Goal: Find specific page/section: Find specific page/section

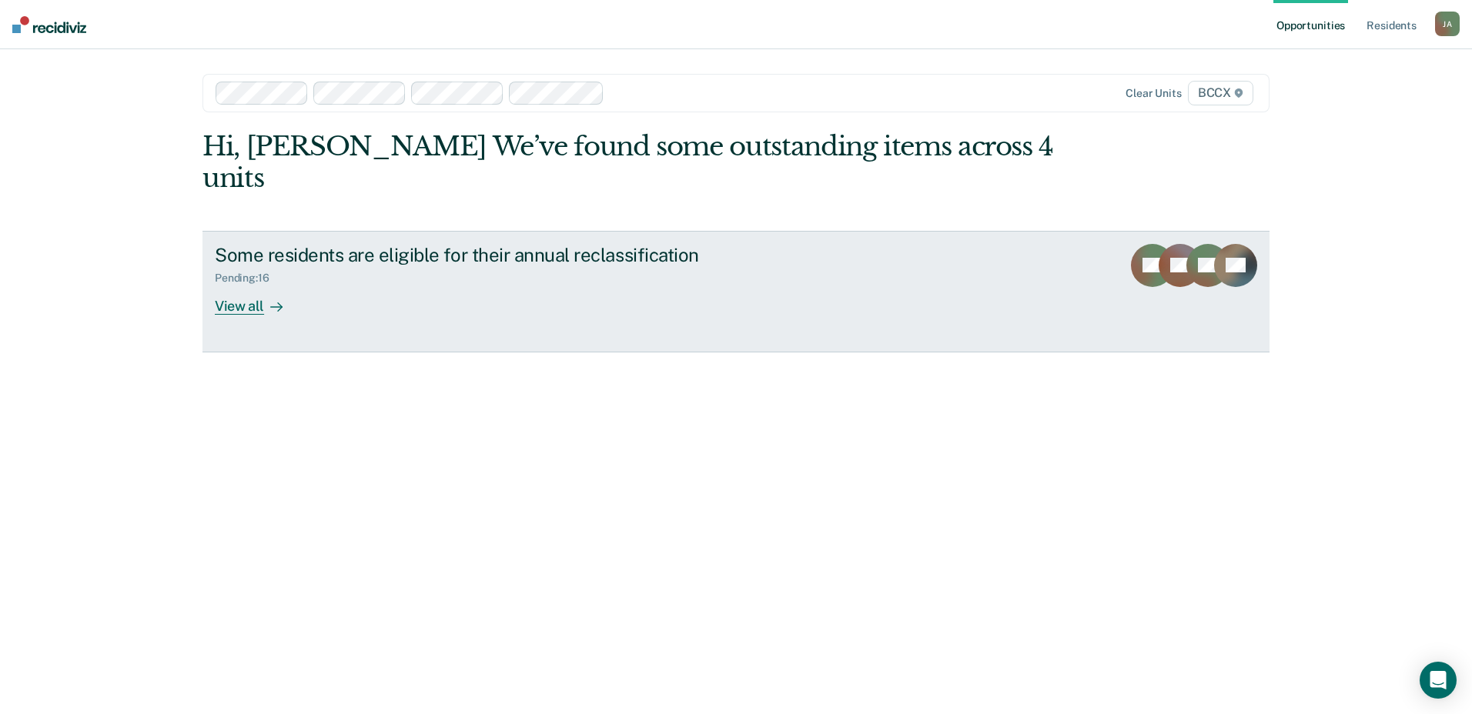
click at [253, 285] on div "View all" at bounding box center [258, 300] width 86 height 30
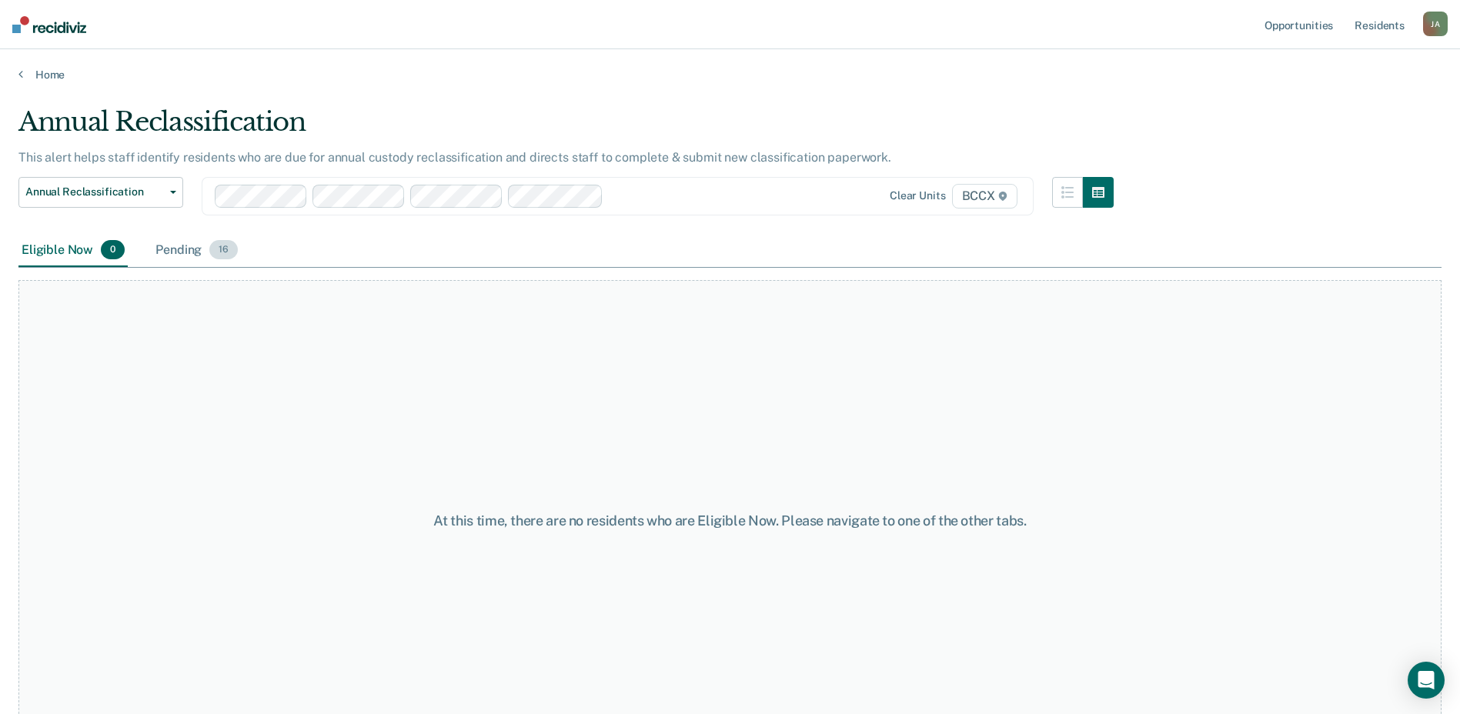
click at [188, 250] on div "Pending 16" at bounding box center [196, 251] width 89 height 34
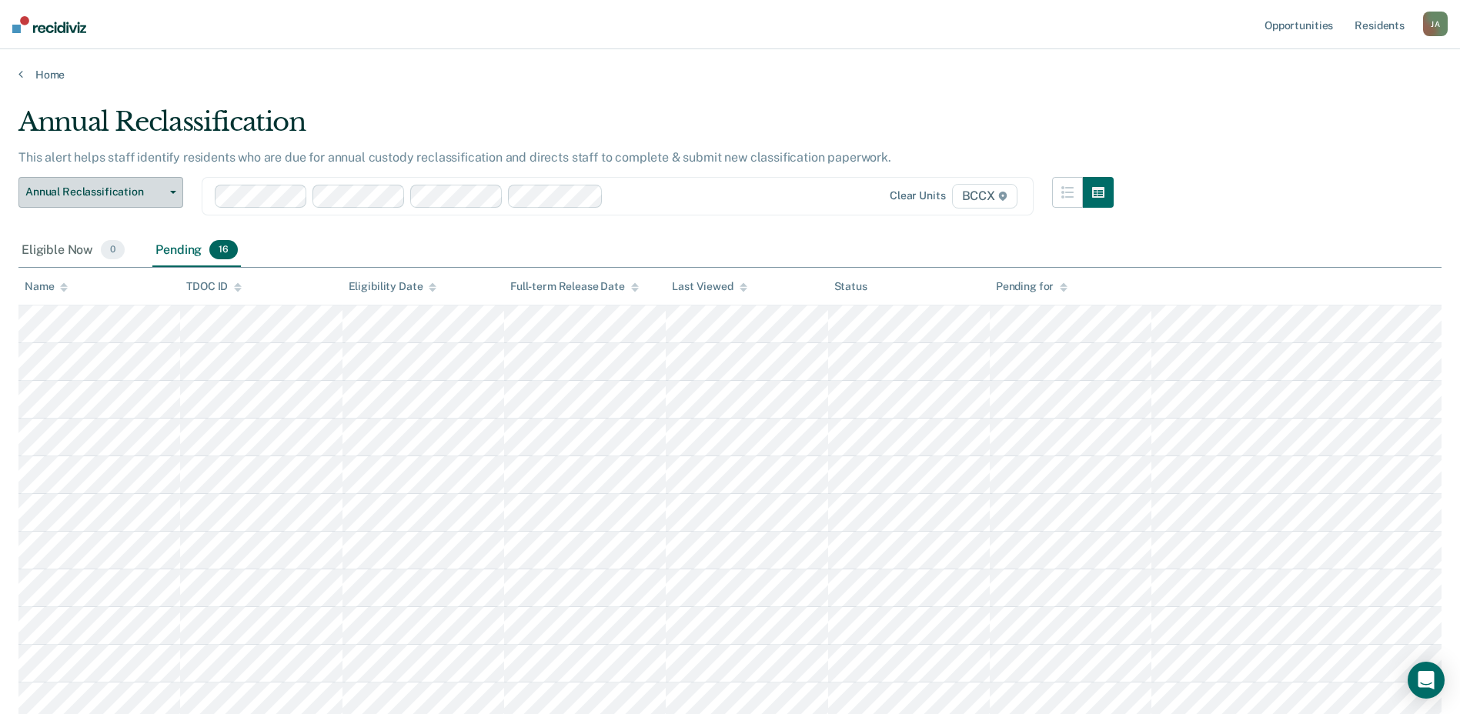
click at [140, 193] on span "Annual Reclassification" at bounding box center [94, 192] width 139 height 13
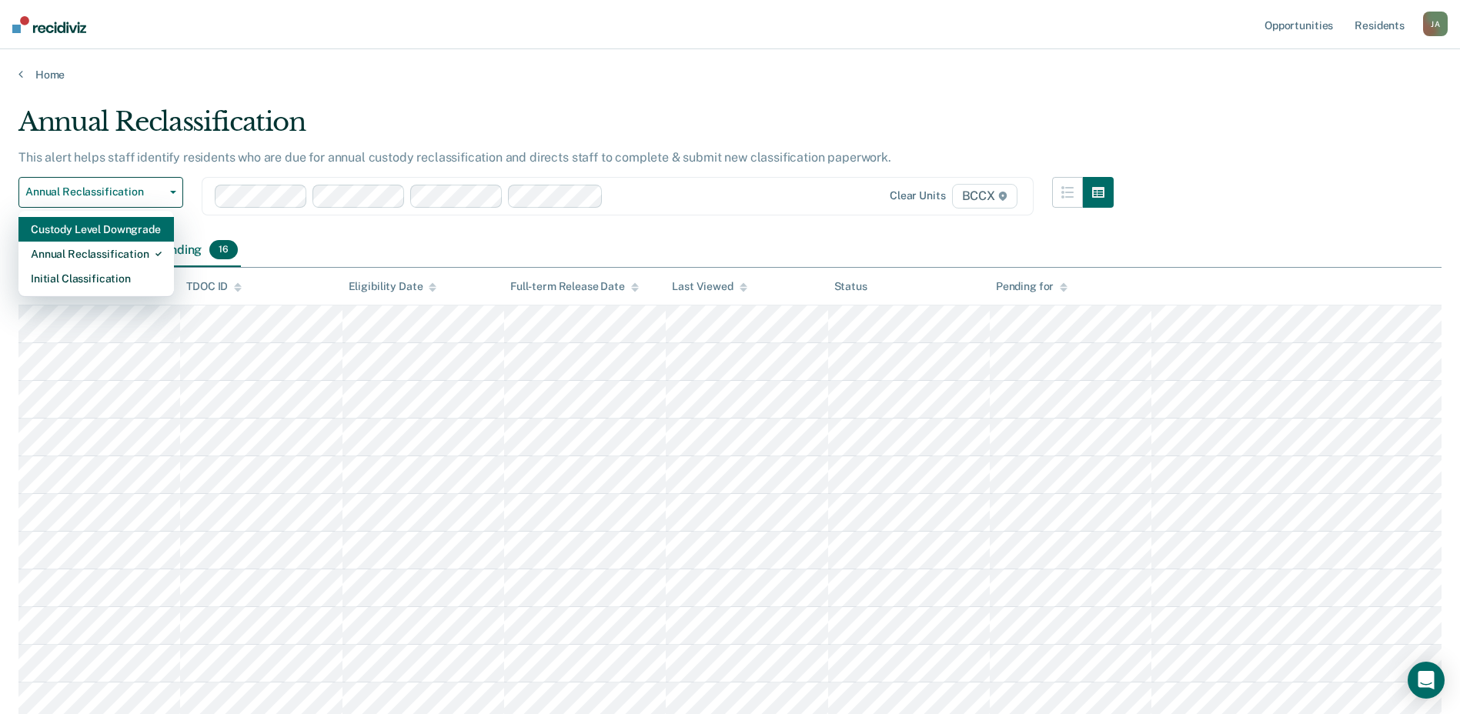
click at [128, 226] on div "Custody Level Downgrade" at bounding box center [96, 229] width 131 height 25
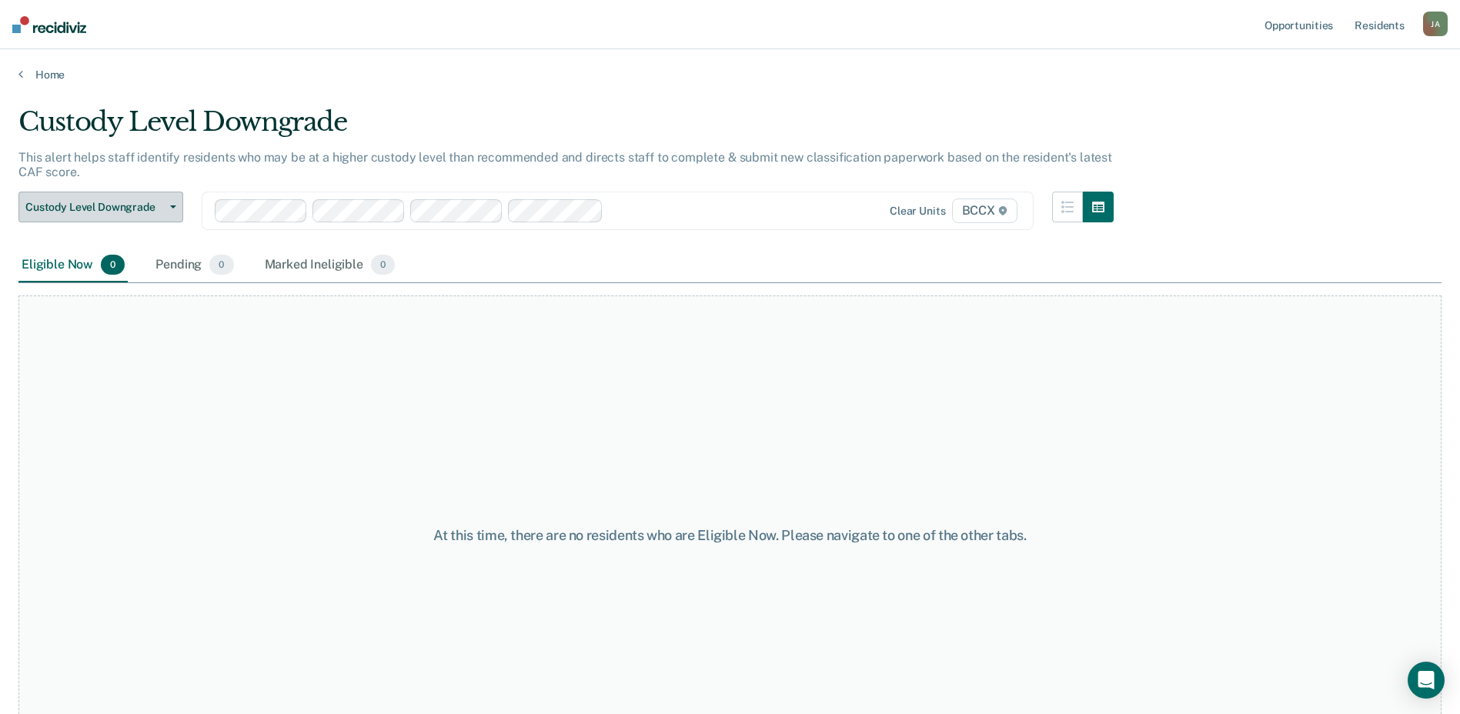
click at [148, 204] on span "Custody Level Downgrade" at bounding box center [94, 207] width 139 height 13
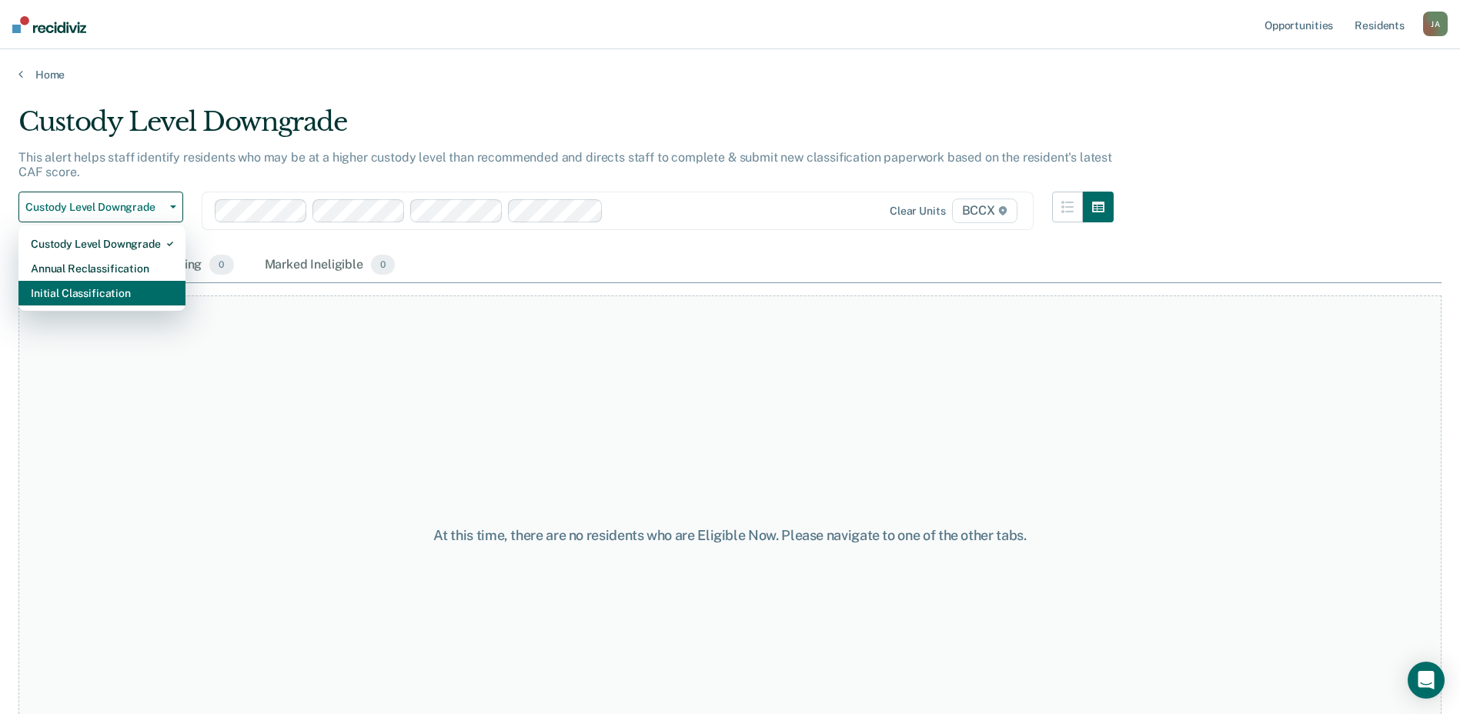
click at [112, 294] on div "Initial Classification" at bounding box center [102, 293] width 142 height 25
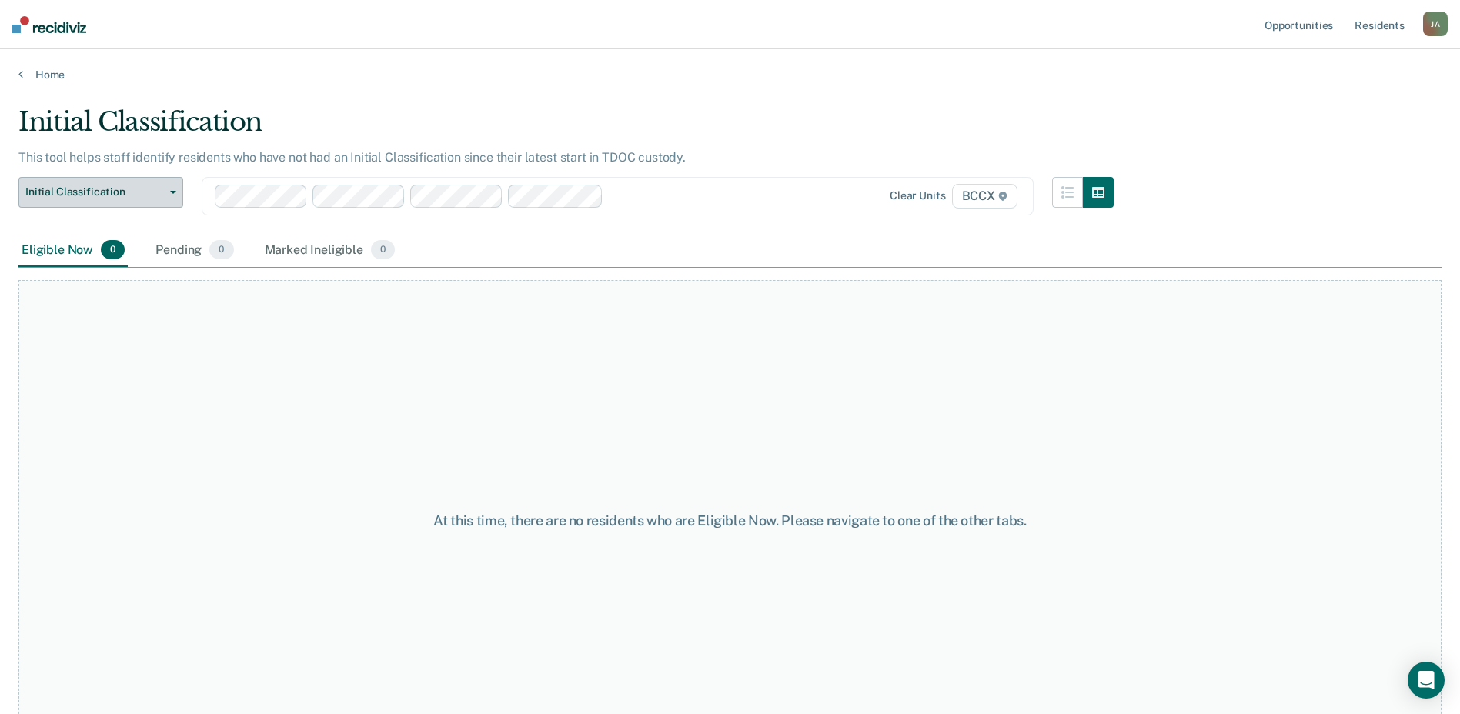
click at [172, 194] on button "Initial Classification" at bounding box center [100, 192] width 165 height 31
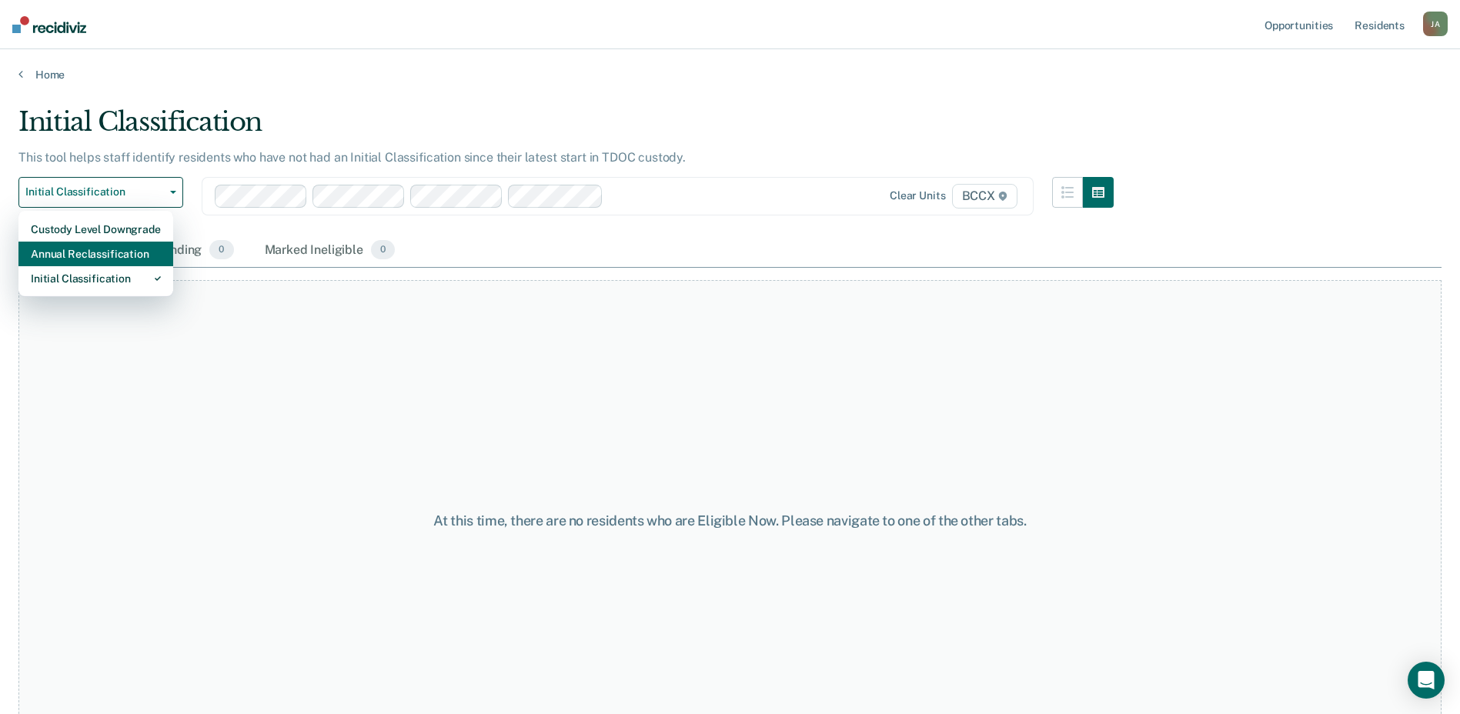
click at [126, 252] on div "Annual Reclassification" at bounding box center [96, 254] width 130 height 25
